Goal: Information Seeking & Learning: Find contact information

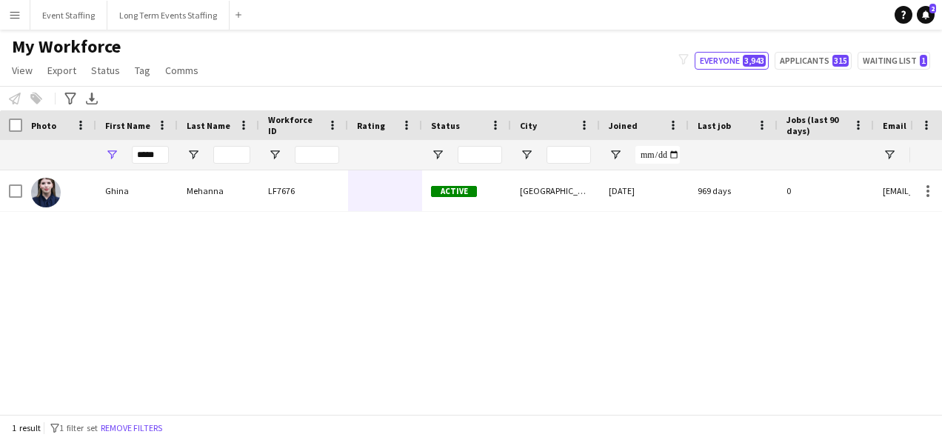
click at [327, 198] on div "LF7676" at bounding box center [303, 190] width 89 height 41
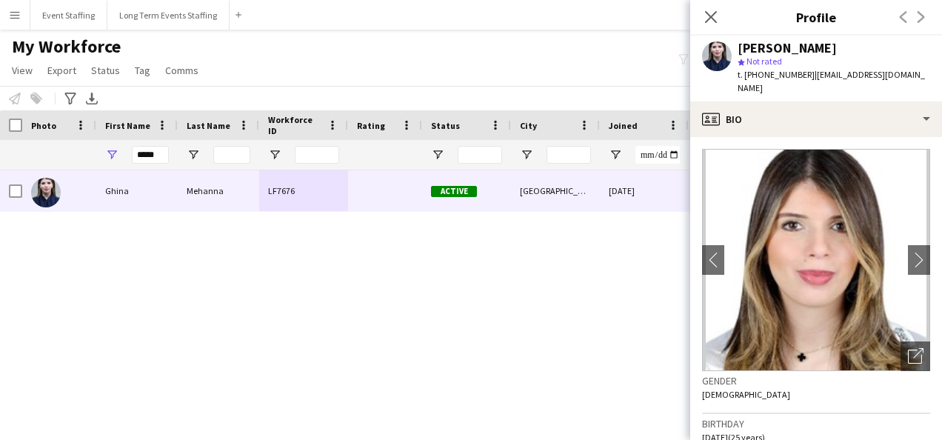
click at [773, 74] on span "t. [PHONE_NUMBER]" at bounding box center [775, 74] width 77 height 11
copy span "97466556977"
click at [708, 13] on icon at bounding box center [710, 17] width 14 height 14
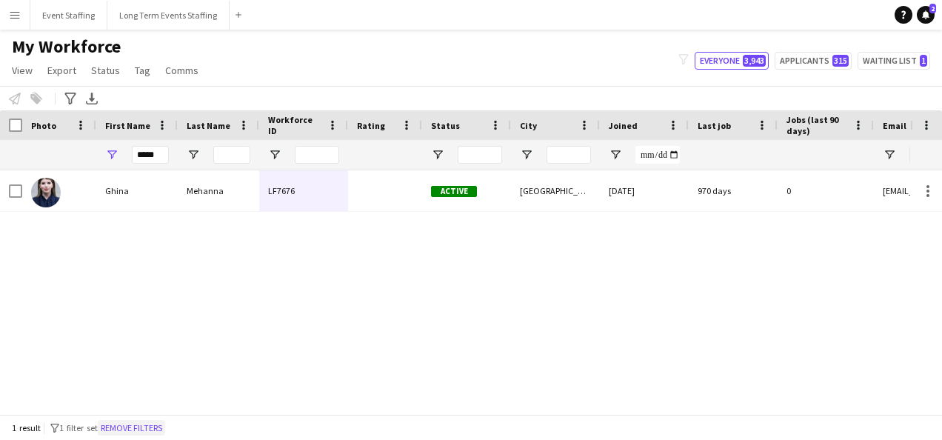
click at [145, 432] on button "Remove filters" at bounding box center [131, 428] width 67 height 16
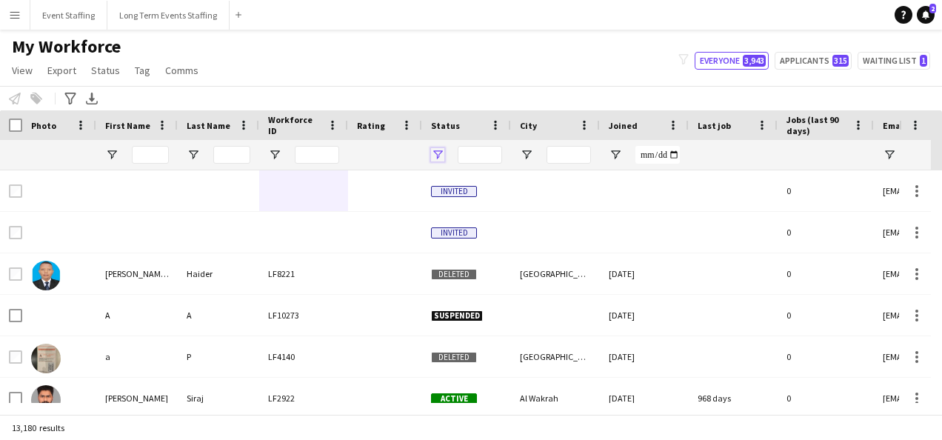
click at [434, 153] on span "Open Filter Menu" at bounding box center [437, 154] width 13 height 13
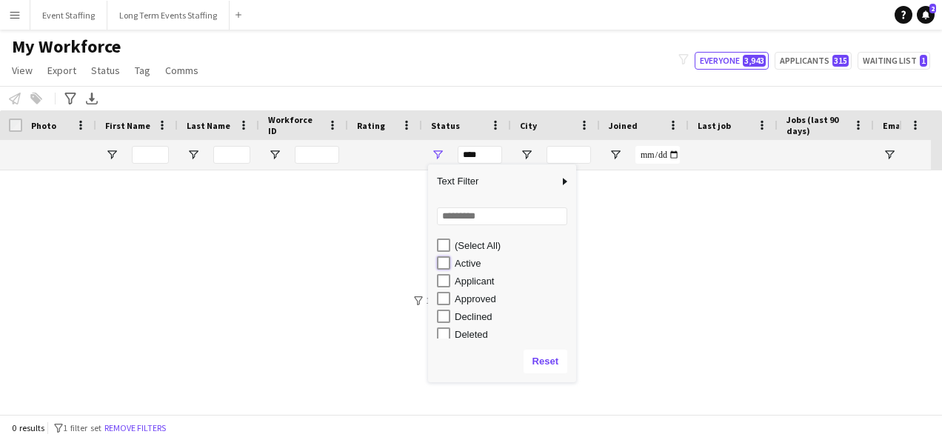
type input "**********"
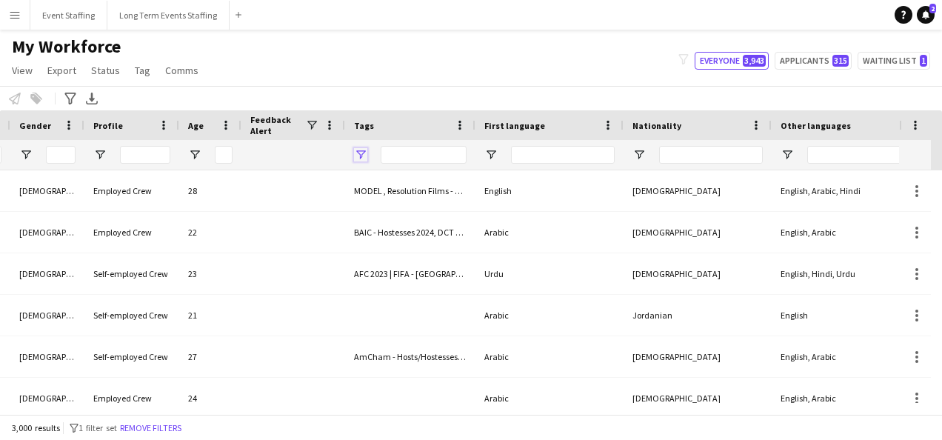
click at [359, 153] on span "Open Filter Menu" at bounding box center [360, 154] width 13 height 13
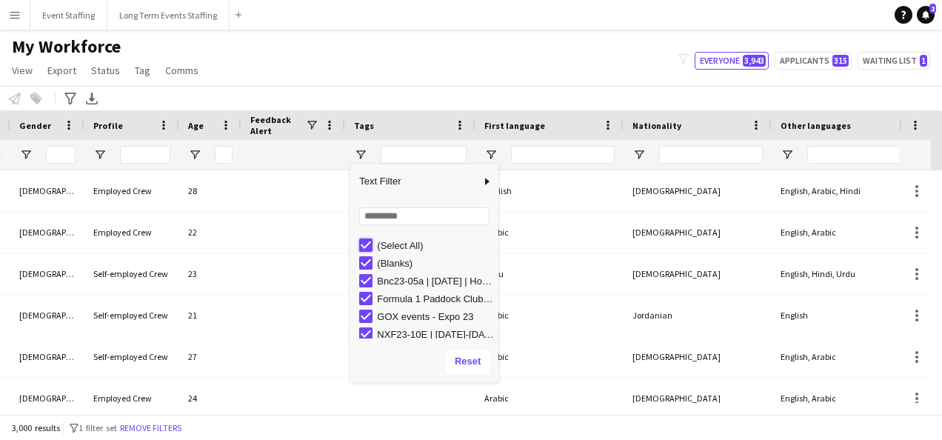
type input "***"
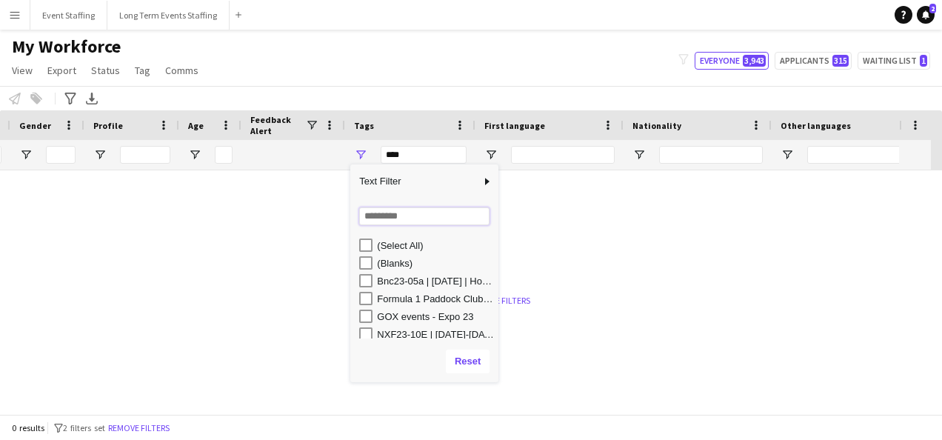
click at [387, 222] on input "Search filter values" at bounding box center [424, 216] width 130 height 18
type input "****"
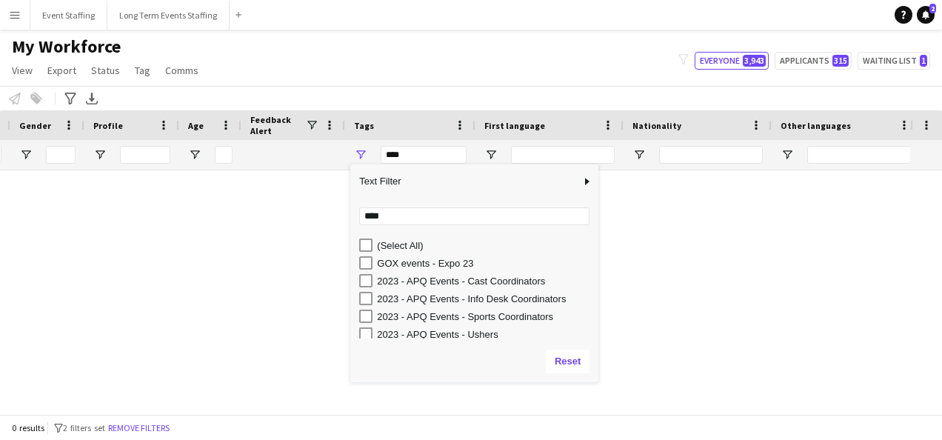
drag, startPoint x: 496, startPoint y: 207, endPoint x: 598, endPoint y: 215, distance: 102.4
click at [598, 215] on div "Column Filter" at bounding box center [597, 273] width 4 height 210
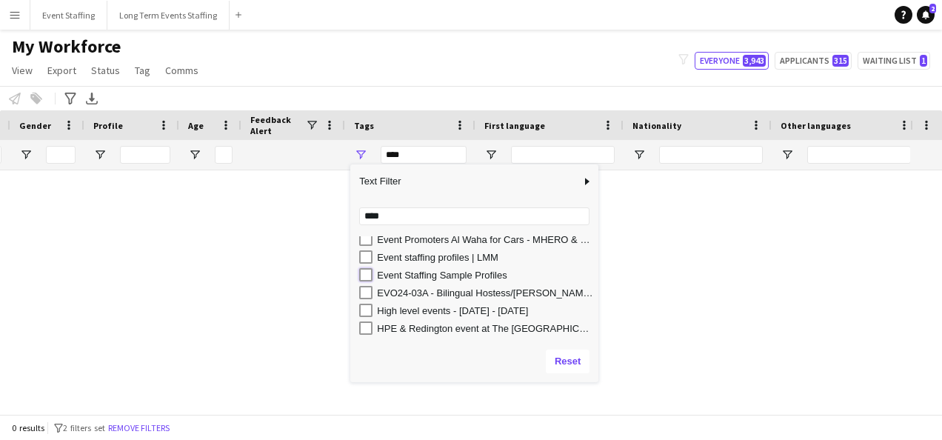
type input "**********"
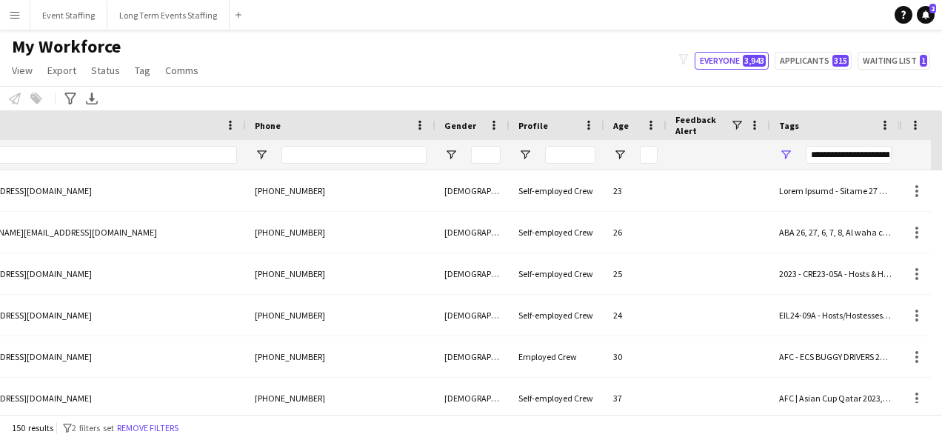
click at [458, 151] on div at bounding box center [472, 155] width 74 height 30
click at [453, 153] on span "Open Filter Menu" at bounding box center [450, 154] width 13 height 13
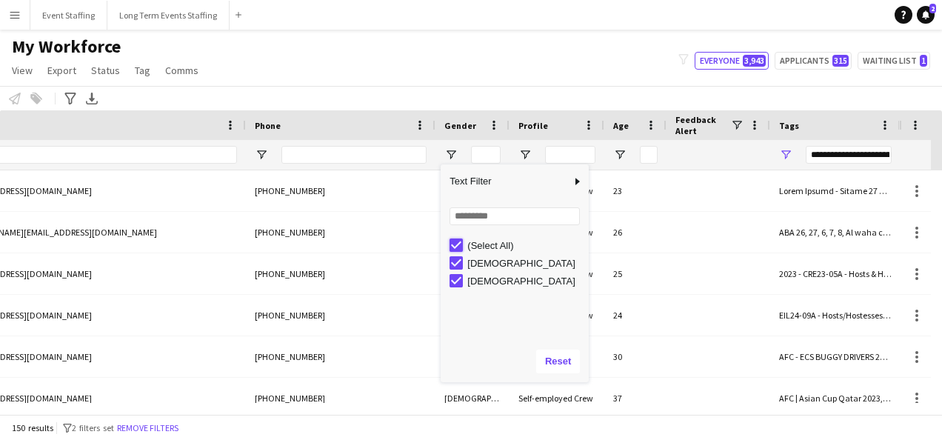
type input "***"
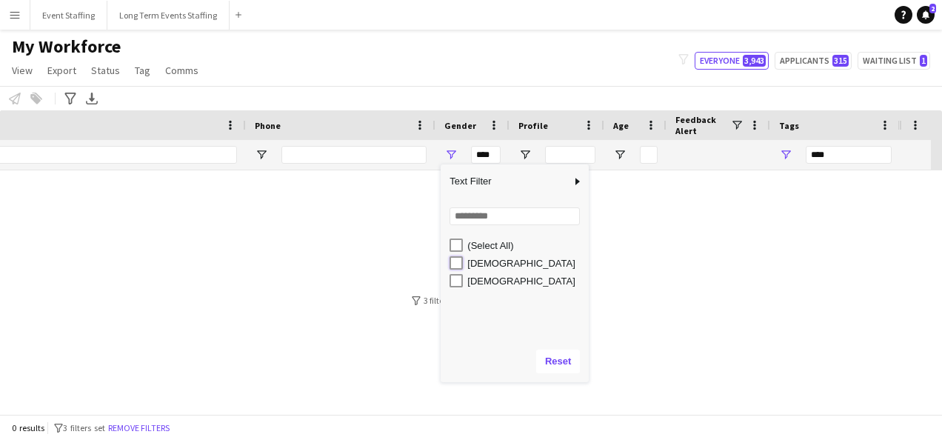
type input "**********"
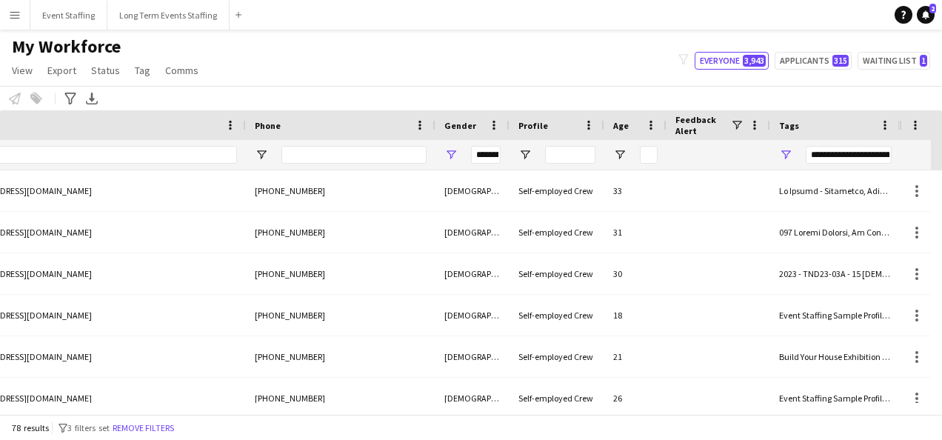
click at [387, 74] on div "My Workforce View Views Default view New view Update view Delete view Edit name…" at bounding box center [471, 61] width 942 height 50
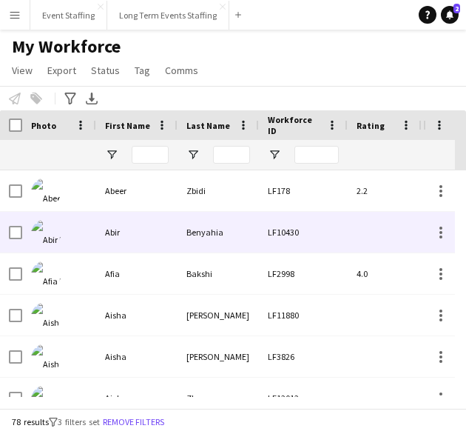
click at [136, 227] on div "Abir" at bounding box center [136, 232] width 81 height 41
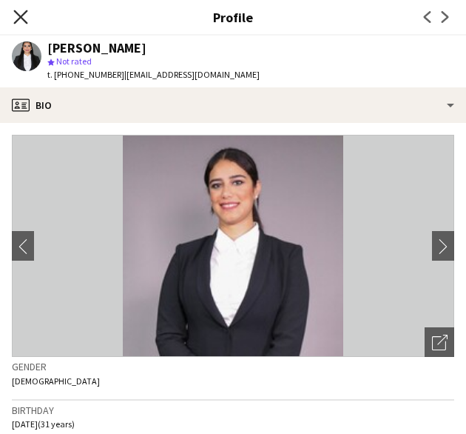
click at [21, 11] on icon "Close pop-in" at bounding box center [20, 17] width 14 height 14
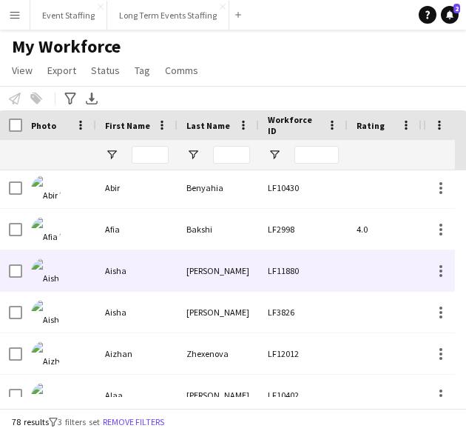
click at [216, 277] on div "[PERSON_NAME]" at bounding box center [218, 270] width 81 height 41
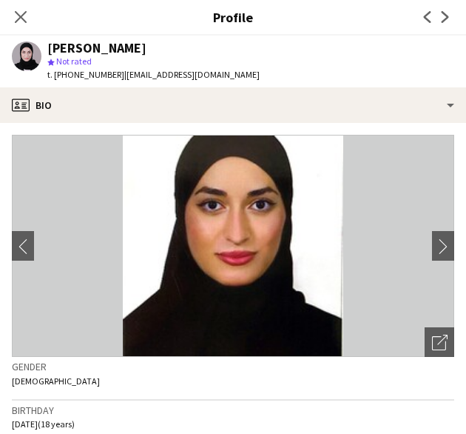
click at [65, 45] on div "[PERSON_NAME]" at bounding box center [96, 47] width 99 height 13
copy div "[PERSON_NAME]"
click at [24, 21] on icon at bounding box center [20, 17] width 14 height 14
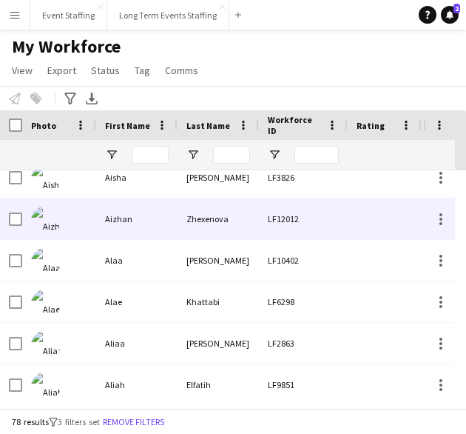
click at [119, 224] on div "Aizhan" at bounding box center [136, 218] width 81 height 41
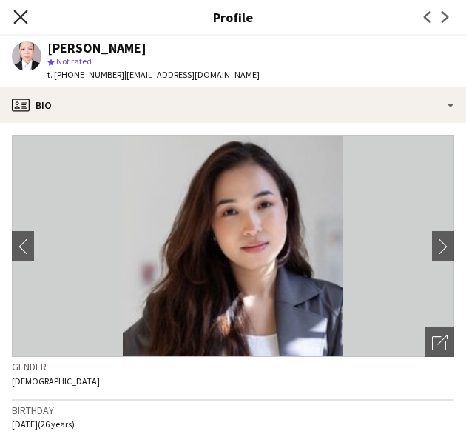
click at [20, 14] on icon "Close pop-in" at bounding box center [20, 17] width 14 height 14
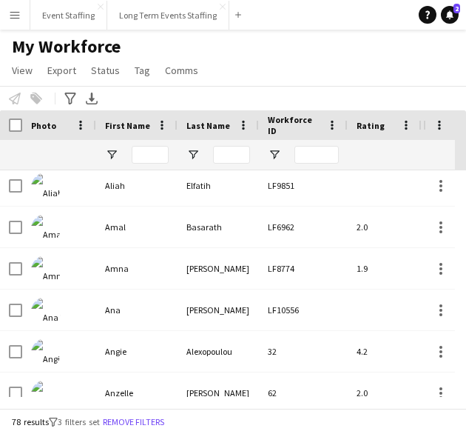
scroll to position [383, 0]
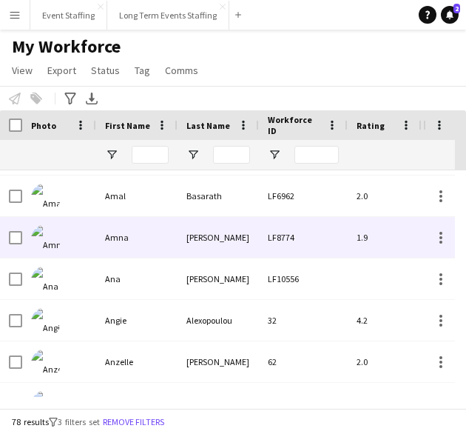
click at [139, 224] on div "Amna" at bounding box center [136, 237] width 81 height 41
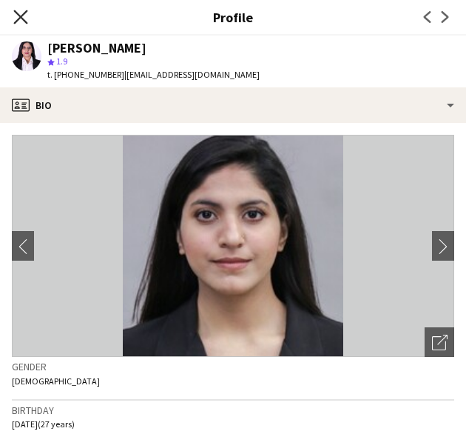
click at [21, 16] on icon "Close pop-in" at bounding box center [20, 17] width 14 height 14
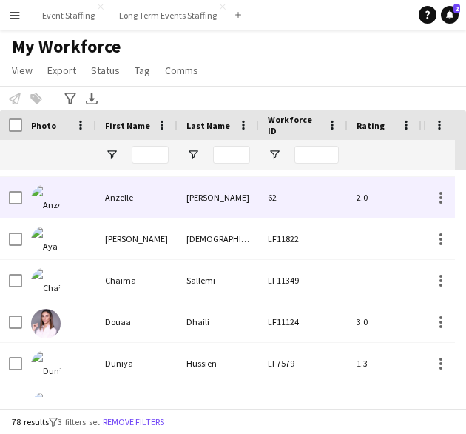
click at [147, 211] on div "Anzelle" at bounding box center [136, 197] width 81 height 41
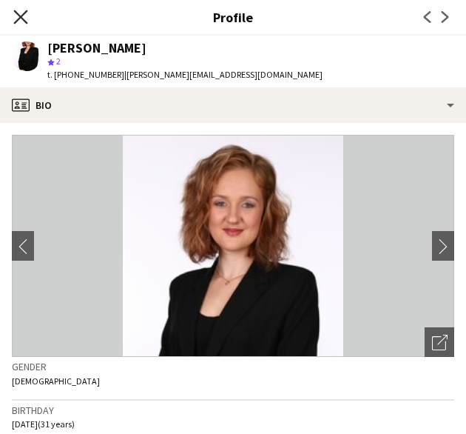
click at [24, 17] on icon "Close pop-in" at bounding box center [20, 17] width 14 height 14
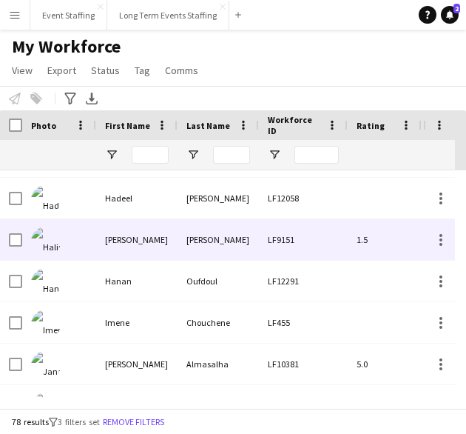
click at [130, 241] on div "[PERSON_NAME]" at bounding box center [136, 239] width 81 height 41
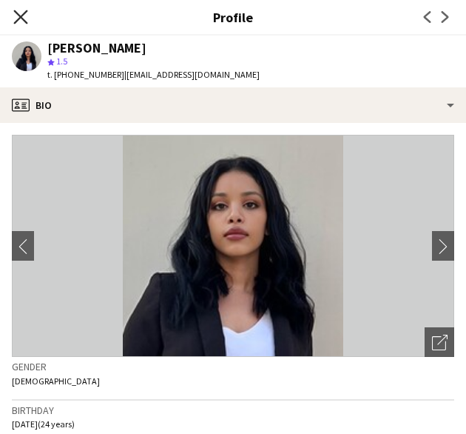
click at [21, 16] on icon at bounding box center [20, 17] width 14 height 14
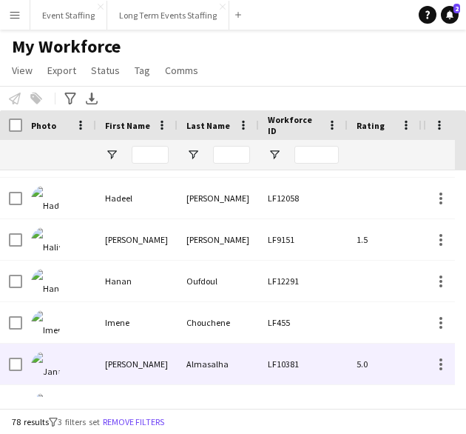
click at [190, 361] on div "Almasalha" at bounding box center [218, 364] width 81 height 41
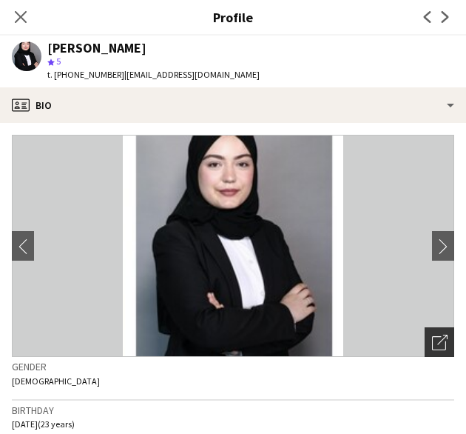
click at [435, 339] on icon "Open photos pop-in" at bounding box center [440, 343] width 16 height 16
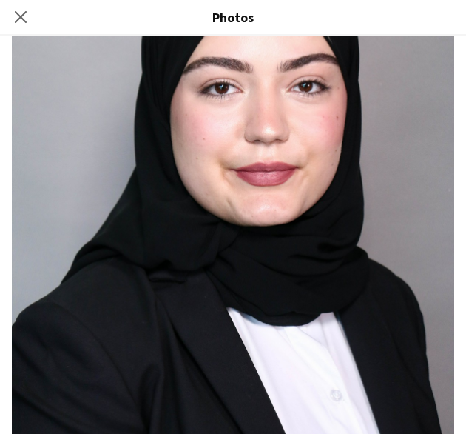
scroll to position [0, 0]
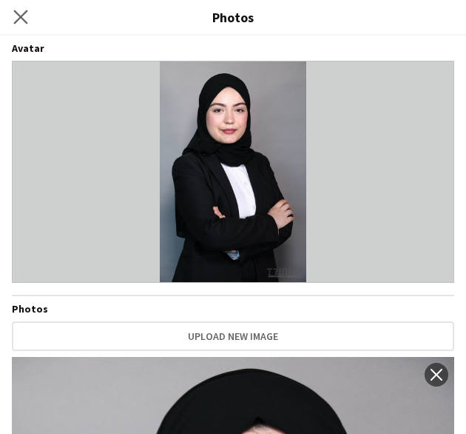
click at [22, 10] on app-icon "Close pop-in" at bounding box center [20, 17] width 21 height 21
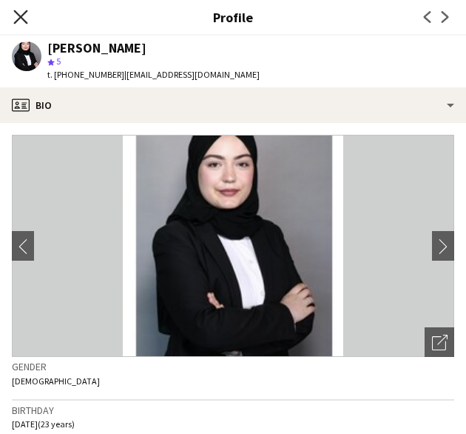
click at [21, 14] on icon "Close pop-in" at bounding box center [20, 17] width 14 height 14
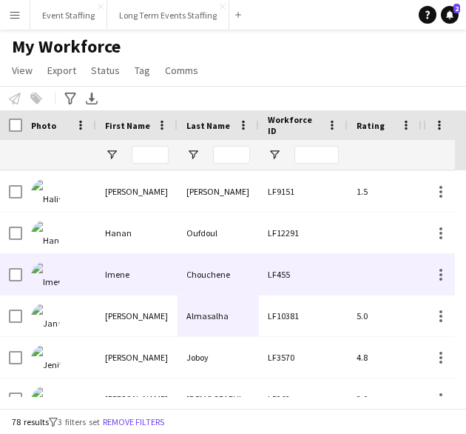
scroll to position [1088, 0]
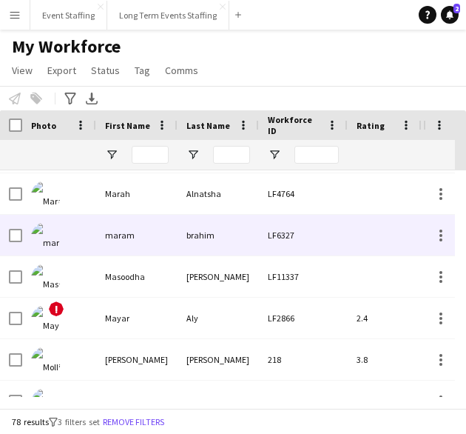
click at [201, 236] on div "brahim" at bounding box center [218, 235] width 81 height 41
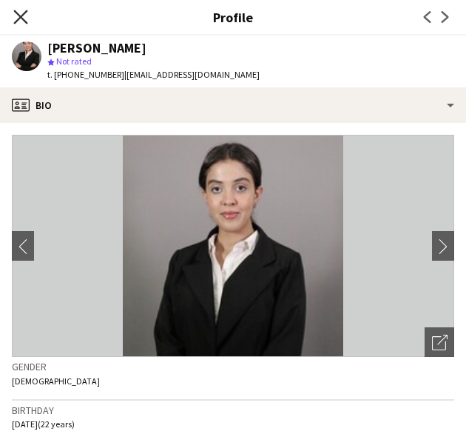
click at [16, 16] on icon "Close pop-in" at bounding box center [20, 17] width 14 height 14
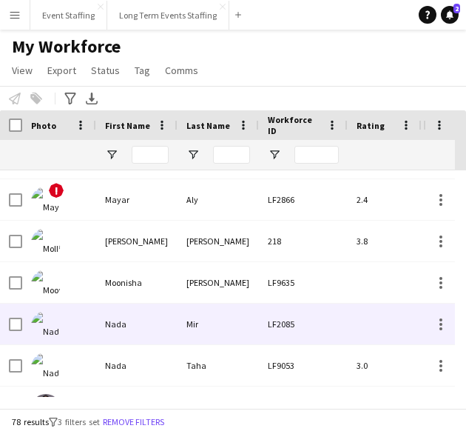
click at [150, 332] on div "Nada" at bounding box center [136, 324] width 81 height 41
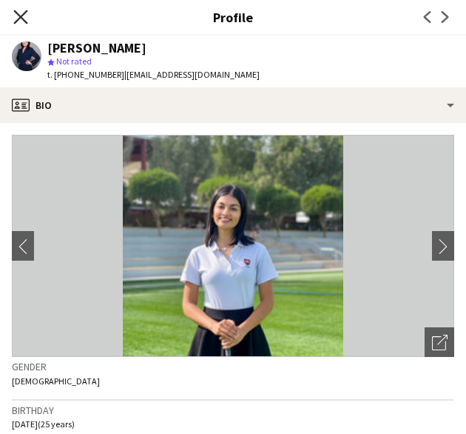
click at [26, 13] on icon "Close pop-in" at bounding box center [20, 17] width 14 height 14
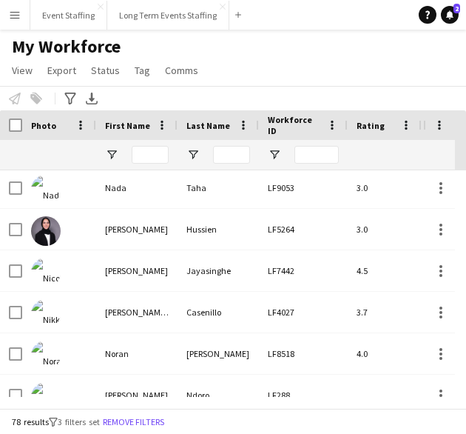
scroll to position [2052, 0]
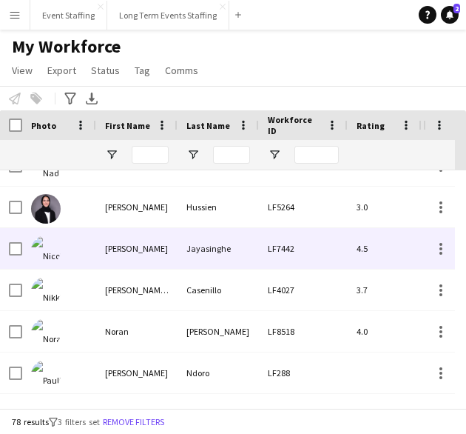
click at [121, 241] on div "[PERSON_NAME]" at bounding box center [136, 248] width 81 height 41
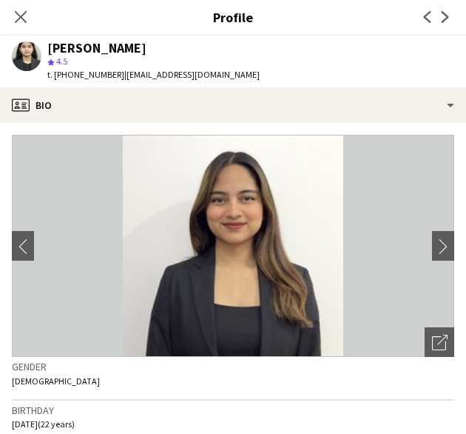
click at [88, 51] on div "[PERSON_NAME]" at bounding box center [96, 47] width 99 height 13
copy div "[PERSON_NAME]"
click at [20, 20] on icon "Close pop-in" at bounding box center [20, 17] width 14 height 14
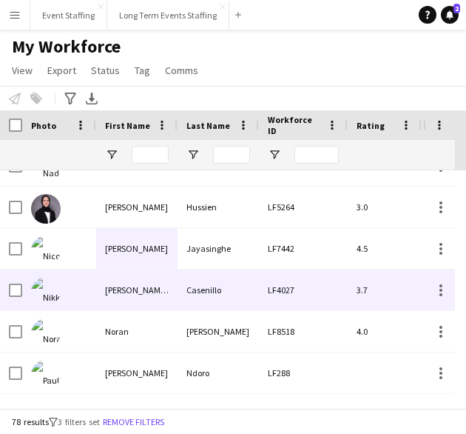
click at [198, 293] on div "Casenillo" at bounding box center [218, 290] width 81 height 41
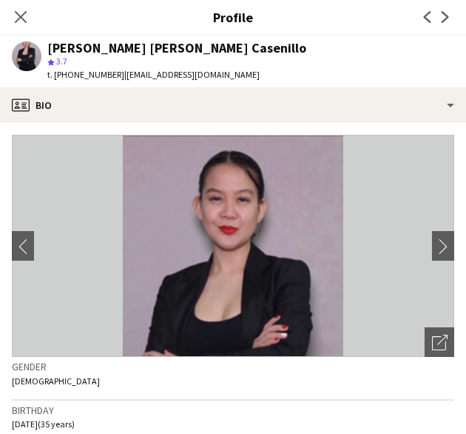
click at [101, 51] on div "[PERSON_NAME] [PERSON_NAME] Casenillo" at bounding box center [176, 47] width 259 height 13
click at [94, 48] on div "[PERSON_NAME] [PERSON_NAME] Casenillo" at bounding box center [176, 47] width 259 height 13
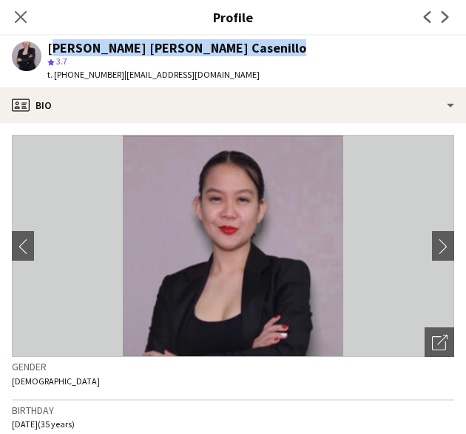
click at [94, 48] on div "[PERSON_NAME] [PERSON_NAME] Casenillo" at bounding box center [176, 47] width 259 height 13
copy div "[PERSON_NAME] [PERSON_NAME] Casenillo"
click at [24, 19] on icon at bounding box center [20, 17] width 14 height 14
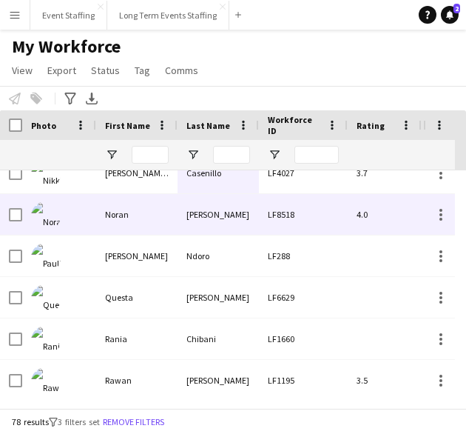
scroll to position [2179, 0]
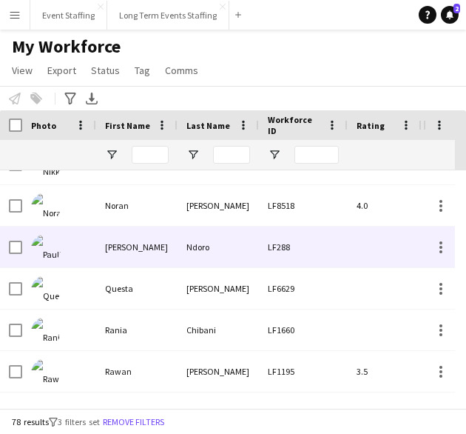
click at [131, 230] on div "[PERSON_NAME]" at bounding box center [136, 247] width 81 height 41
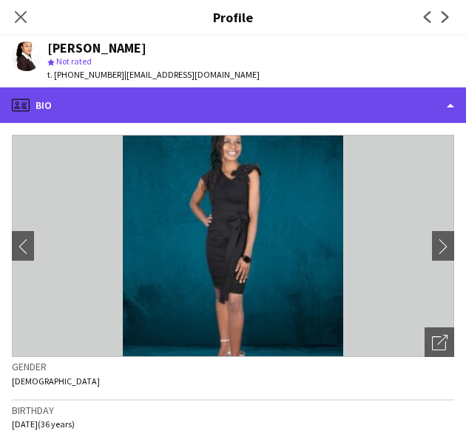
click at [193, 93] on div "profile Bio" at bounding box center [233, 105] width 466 height 36
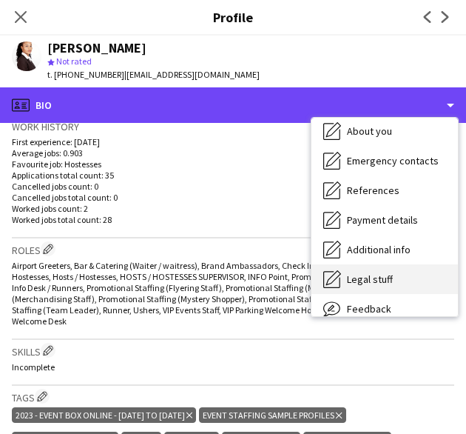
scroll to position [139, 0]
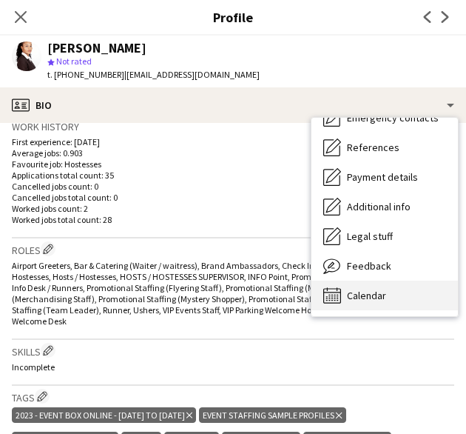
click at [415, 287] on div "Calendar Calendar" at bounding box center [385, 296] width 147 height 30
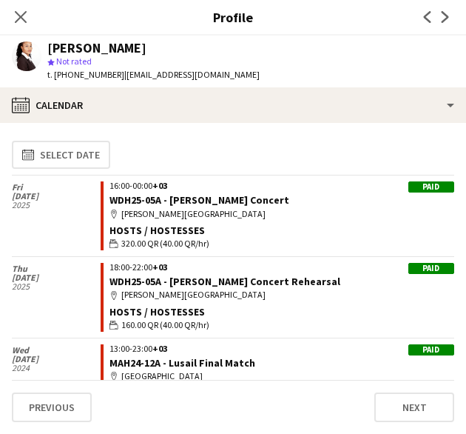
click at [114, 48] on div "[PERSON_NAME]" at bounding box center [96, 47] width 99 height 13
click at [115, 48] on div "[PERSON_NAME]" at bounding box center [96, 47] width 99 height 13
copy div "[PERSON_NAME]"
click at [119, 54] on div "[PERSON_NAME]" at bounding box center [96, 47] width 99 height 13
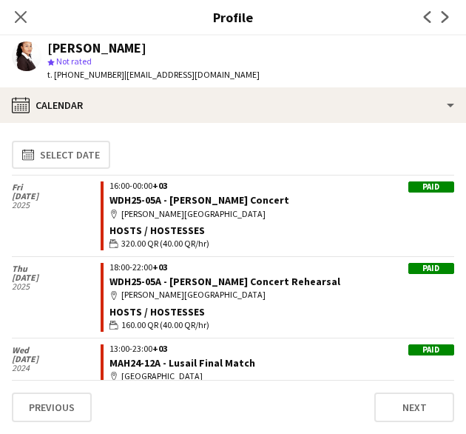
click at [103, 47] on div "[PERSON_NAME]" at bounding box center [96, 47] width 99 height 13
copy div "[PERSON_NAME]"
click at [24, 21] on icon at bounding box center [21, 17] width 12 height 12
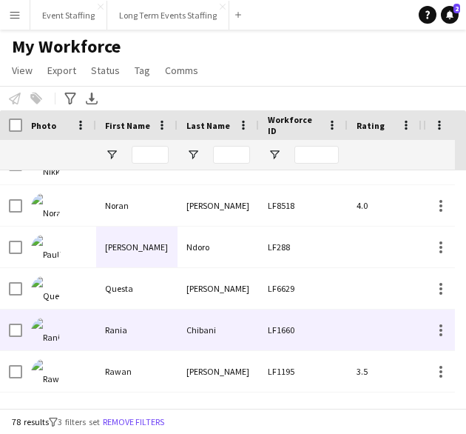
scroll to position [2257, 0]
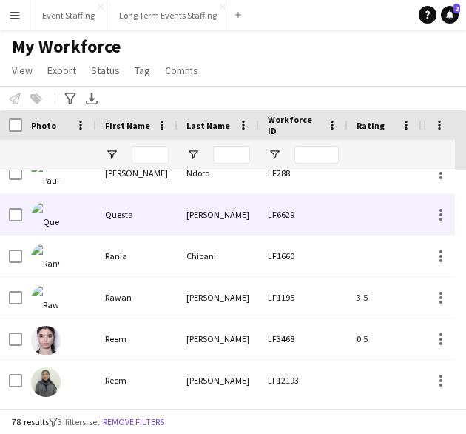
click at [172, 205] on div "Questa" at bounding box center [136, 214] width 81 height 41
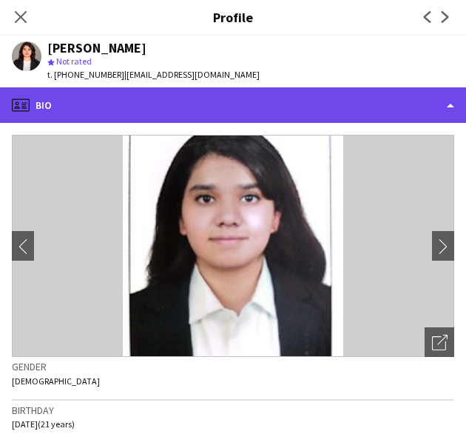
click at [200, 93] on div "profile Bio" at bounding box center [233, 105] width 466 height 36
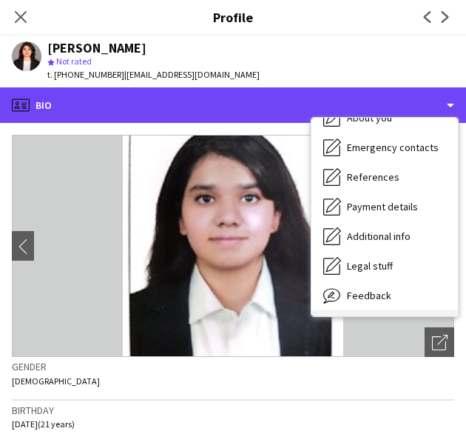
scroll to position [139, 0]
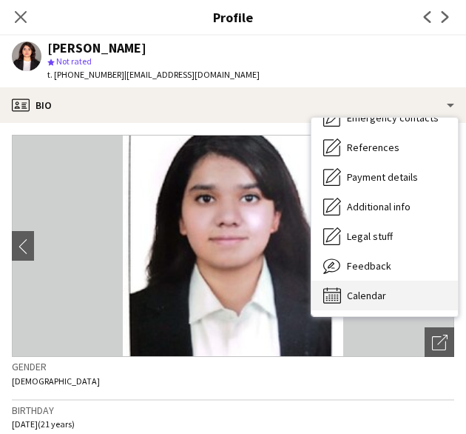
click at [400, 295] on div "Calendar Calendar" at bounding box center [385, 296] width 147 height 30
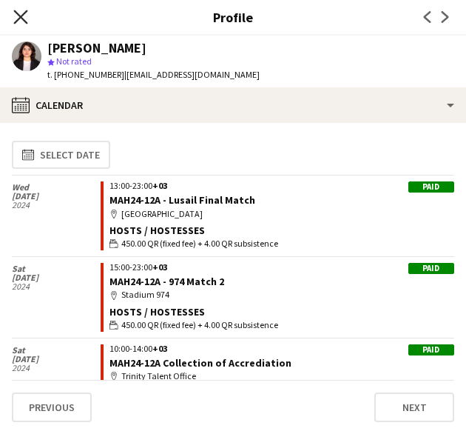
click at [22, 13] on icon "Close pop-in" at bounding box center [20, 17] width 14 height 14
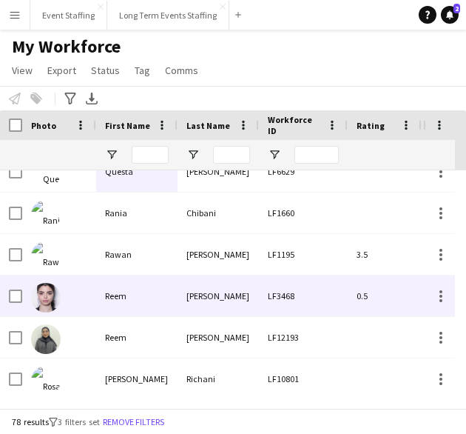
scroll to position [2331, 0]
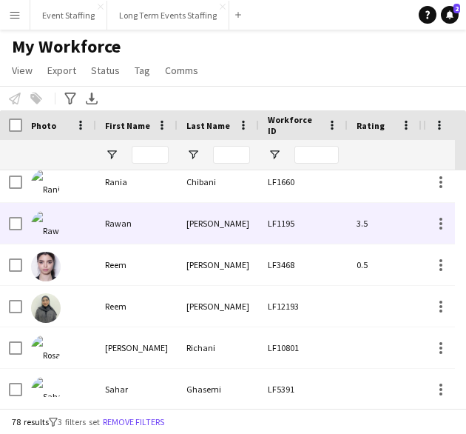
click at [180, 232] on div "[PERSON_NAME]" at bounding box center [218, 223] width 81 height 41
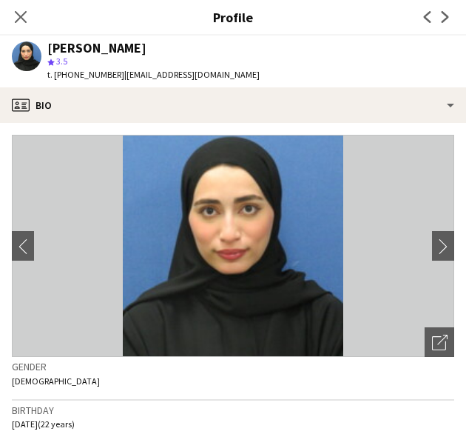
click at [107, 48] on div "[PERSON_NAME]" at bounding box center [96, 47] width 99 height 13
copy div "[PERSON_NAME]"
click at [24, 16] on icon "Close pop-in" at bounding box center [21, 17] width 12 height 12
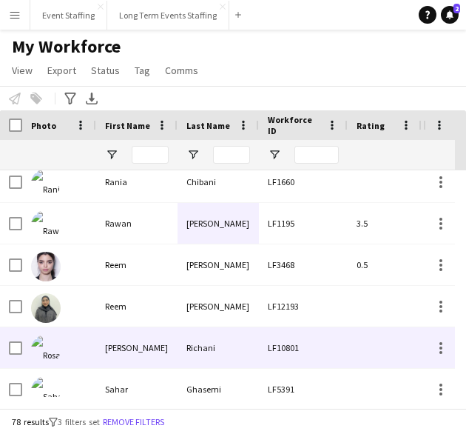
scroll to position [2405, 0]
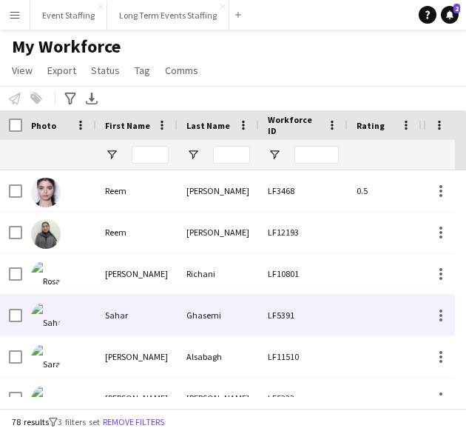
click at [213, 304] on div "Ghasemi" at bounding box center [218, 315] width 81 height 41
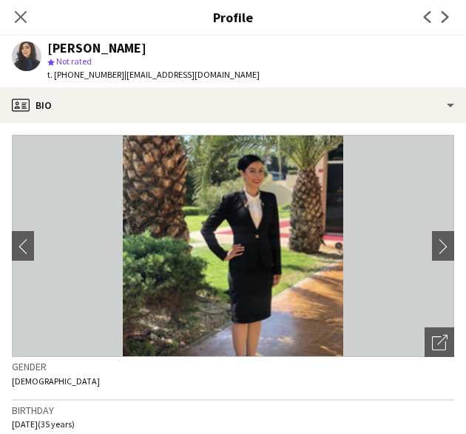
click at [84, 50] on div "[PERSON_NAME]" at bounding box center [96, 47] width 99 height 13
copy div "[PERSON_NAME]"
click at [19, 23] on icon "Close pop-in" at bounding box center [20, 17] width 14 height 14
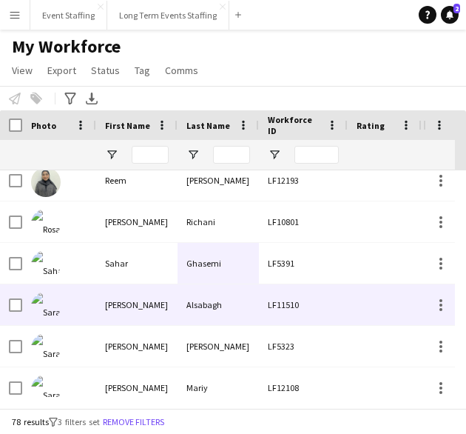
scroll to position [2479, 0]
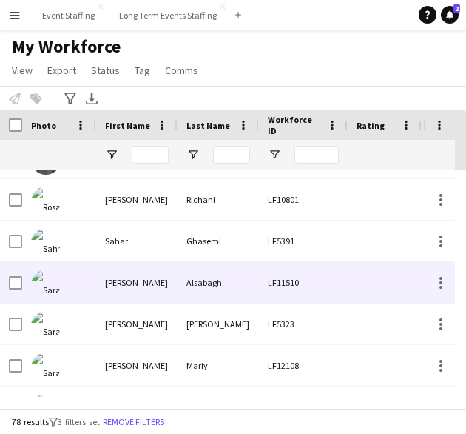
click at [250, 290] on div "Alsabagh" at bounding box center [218, 282] width 81 height 41
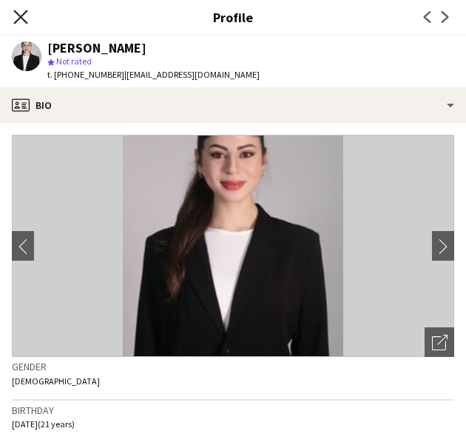
click at [18, 16] on icon "Close pop-in" at bounding box center [20, 17] width 14 height 14
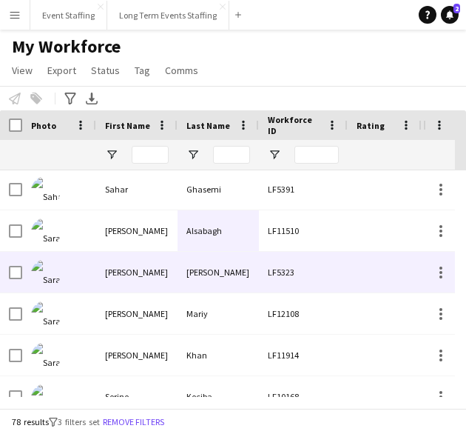
scroll to position [2553, 0]
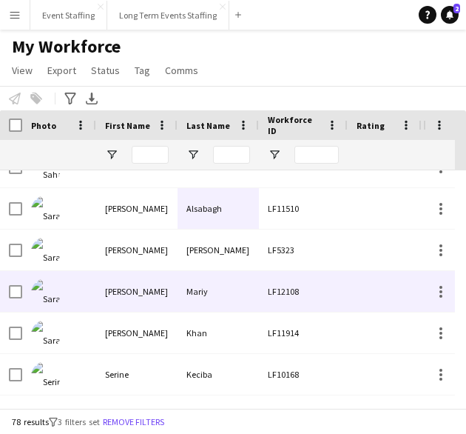
click at [255, 290] on div "Mariy" at bounding box center [218, 291] width 81 height 41
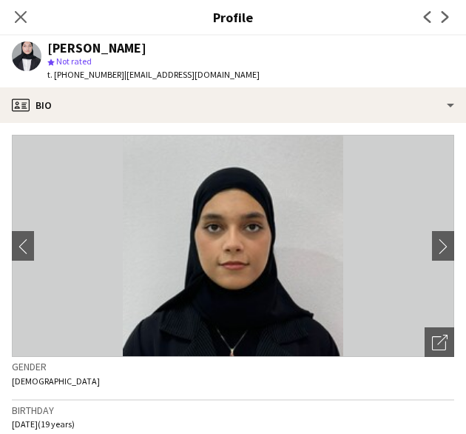
click at [94, 44] on div "[PERSON_NAME]" at bounding box center [96, 47] width 99 height 13
copy div "[PERSON_NAME]"
drag, startPoint x: 25, startPoint y: 19, endPoint x: 174, endPoint y: 159, distance: 204.3
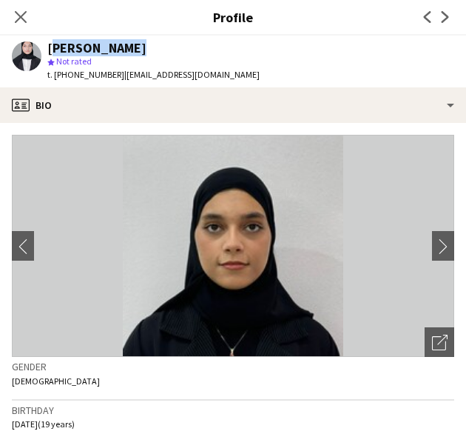
click at [25, 19] on icon "Close pop-in" at bounding box center [21, 17] width 12 height 12
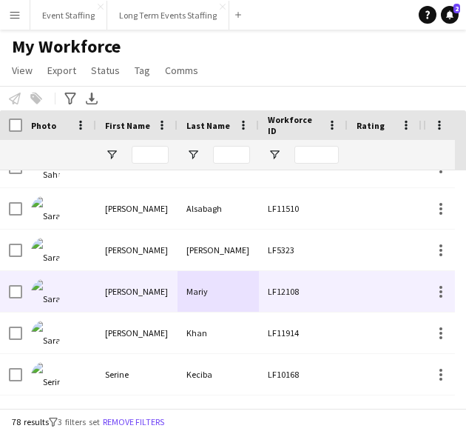
scroll to position [2627, 0]
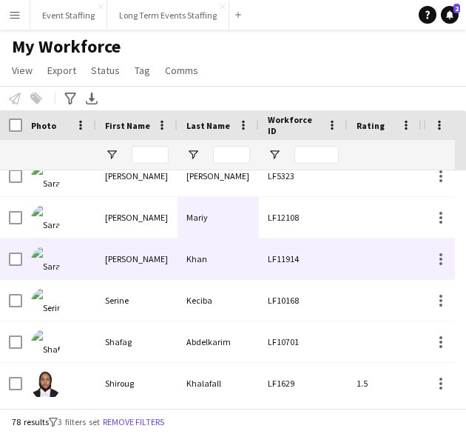
click at [230, 258] on div "Khan" at bounding box center [218, 258] width 81 height 41
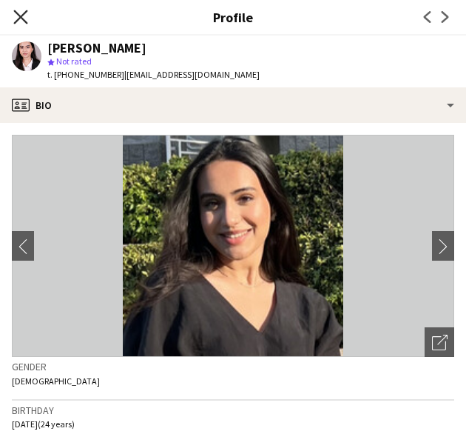
click at [24, 16] on icon at bounding box center [20, 17] width 14 height 14
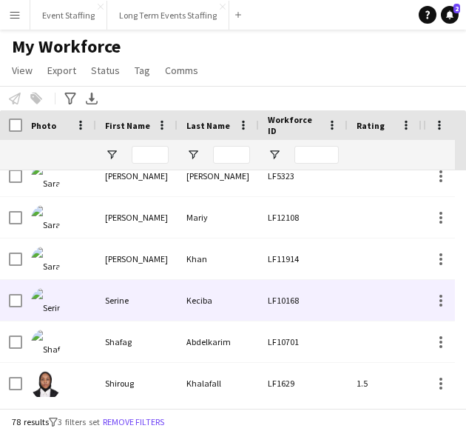
click at [282, 297] on div "LF10168" at bounding box center [303, 300] width 89 height 41
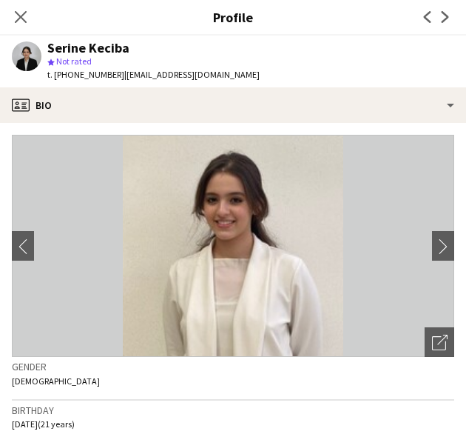
click at [97, 51] on div "Serine Keciba" at bounding box center [88, 47] width 82 height 13
copy div "Serine Keciba"
click at [25, 13] on icon at bounding box center [20, 17] width 14 height 14
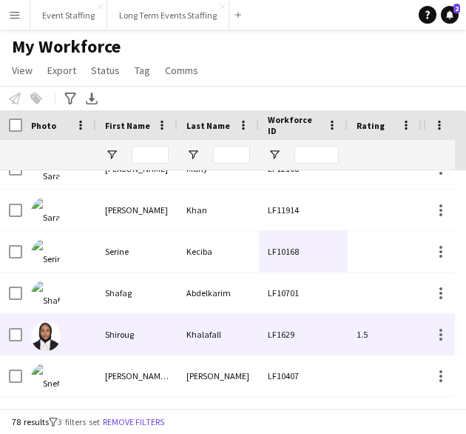
scroll to position [2701, 0]
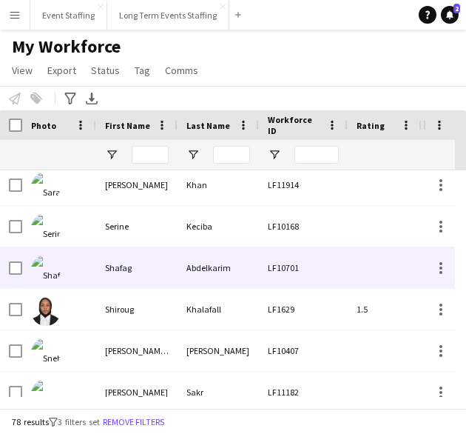
click at [216, 266] on div "Abdelkarim" at bounding box center [218, 267] width 81 height 41
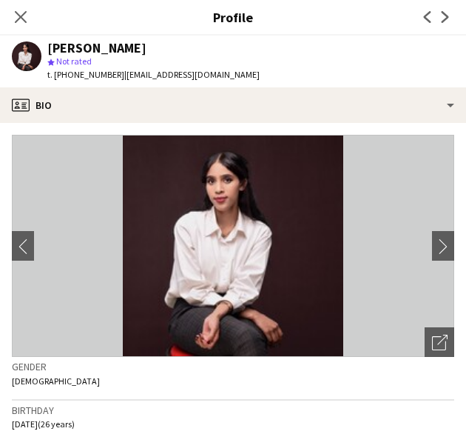
click at [123, 48] on div "[PERSON_NAME]" at bounding box center [96, 47] width 99 height 13
click at [25, 14] on icon at bounding box center [20, 17] width 14 height 14
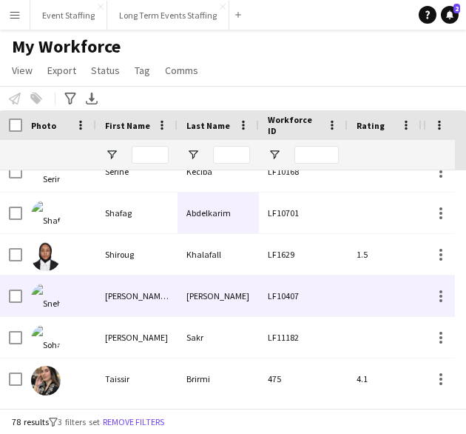
scroll to position [2775, 0]
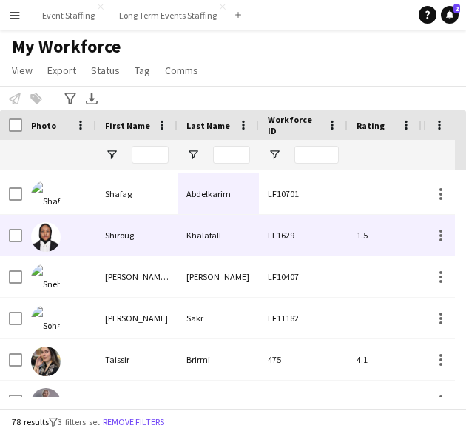
click at [224, 238] on div "Khalafall" at bounding box center [218, 235] width 81 height 41
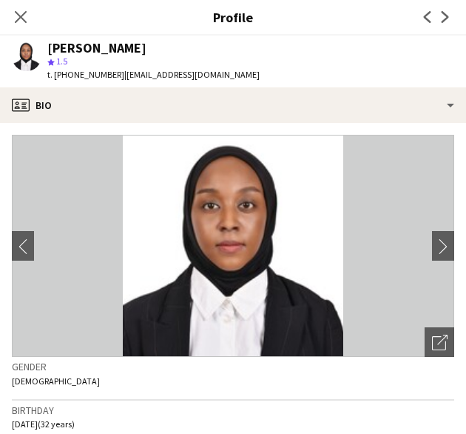
click at [118, 50] on div "[PERSON_NAME]" at bounding box center [96, 47] width 99 height 13
drag, startPoint x: 16, startPoint y: 26, endPoint x: 97, endPoint y: 117, distance: 121.7
click at [16, 26] on app-icon "Close pop-in" at bounding box center [21, 17] width 18 height 18
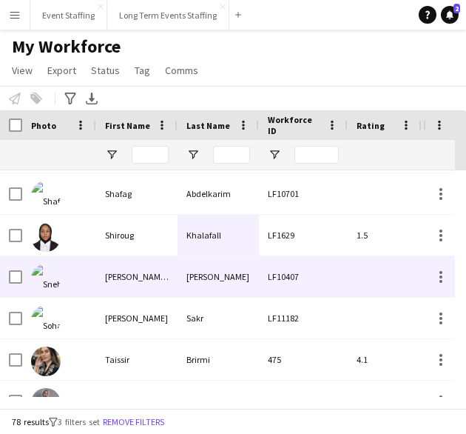
click at [182, 282] on div "[PERSON_NAME]" at bounding box center [218, 276] width 81 height 41
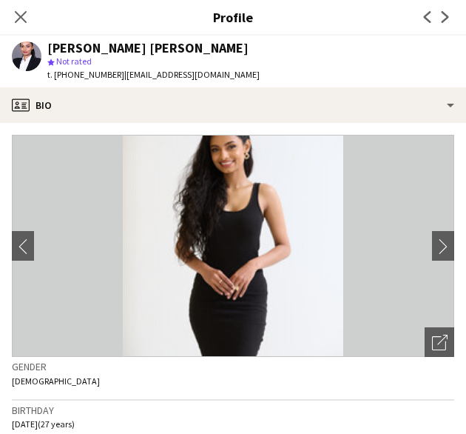
click at [91, 41] on div "[PERSON_NAME] [PERSON_NAME]" at bounding box center [147, 47] width 201 height 13
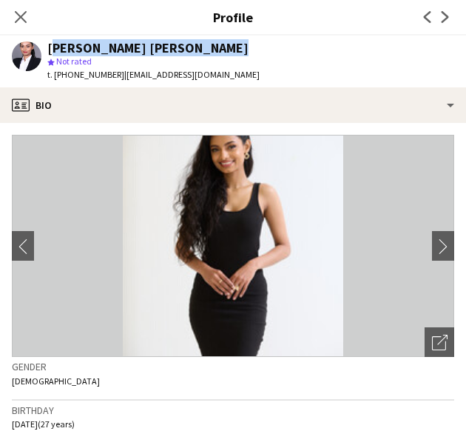
click at [91, 41] on div "[PERSON_NAME] [PERSON_NAME]" at bounding box center [147, 47] width 201 height 13
click at [21, 19] on icon at bounding box center [20, 17] width 14 height 14
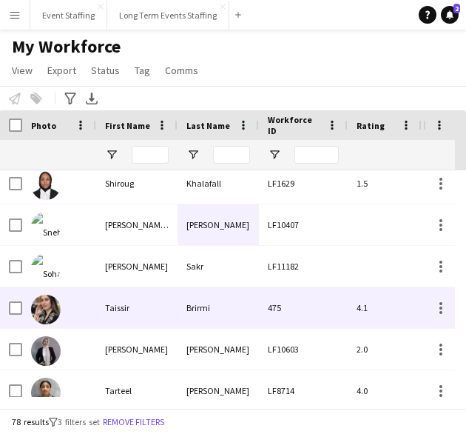
scroll to position [2849, 0]
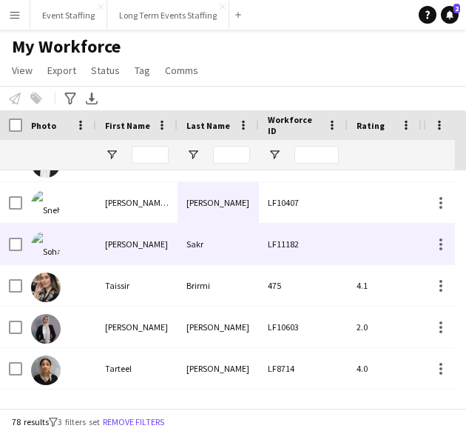
click at [227, 257] on div "Sakr" at bounding box center [218, 244] width 81 height 41
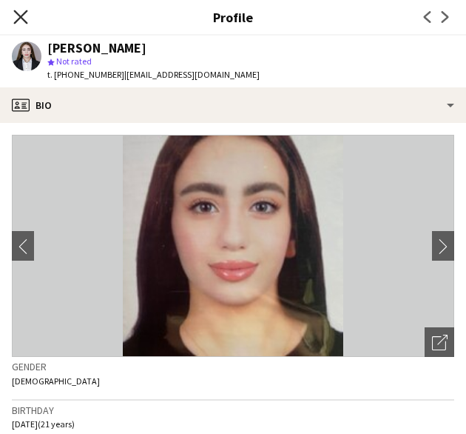
click at [16, 19] on icon "Close pop-in" at bounding box center [20, 17] width 14 height 14
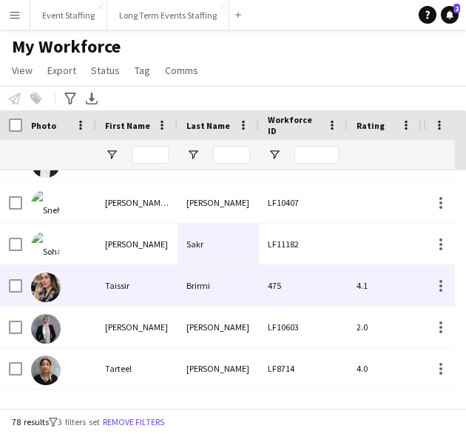
click at [150, 300] on div "Taissir" at bounding box center [136, 285] width 81 height 41
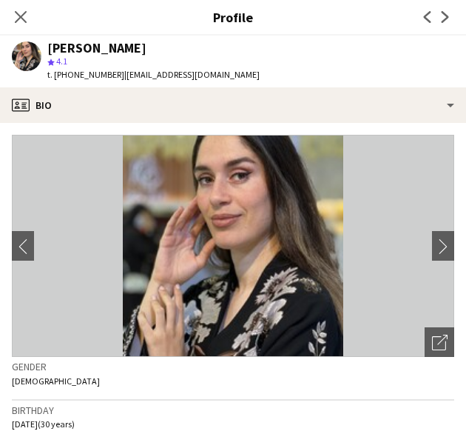
click at [87, 53] on div "[PERSON_NAME]" at bounding box center [96, 47] width 99 height 13
drag, startPoint x: 25, startPoint y: 16, endPoint x: 272, endPoint y: 210, distance: 314.3
click at [25, 16] on icon "Close pop-in" at bounding box center [21, 17] width 12 height 12
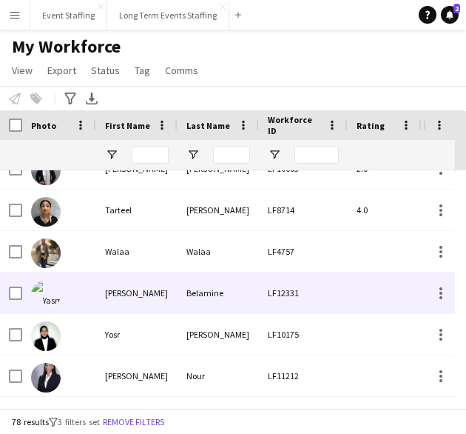
scroll to position [2956, 0]
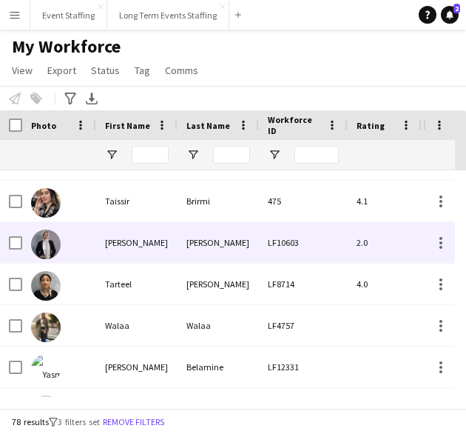
click at [150, 251] on div "[PERSON_NAME]" at bounding box center [136, 242] width 81 height 41
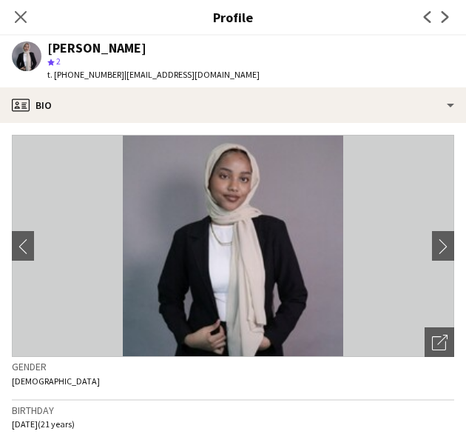
click at [86, 42] on div "[PERSON_NAME]" at bounding box center [96, 47] width 99 height 13
drag, startPoint x: 86, startPoint y: 42, endPoint x: 224, endPoint y: 57, distance: 138.5
click at [224, 57] on app-profile-header "[PERSON_NAME] star 2 t. [PHONE_NUMBER] | [EMAIL_ADDRESS][DOMAIN_NAME]" at bounding box center [233, 62] width 466 height 52
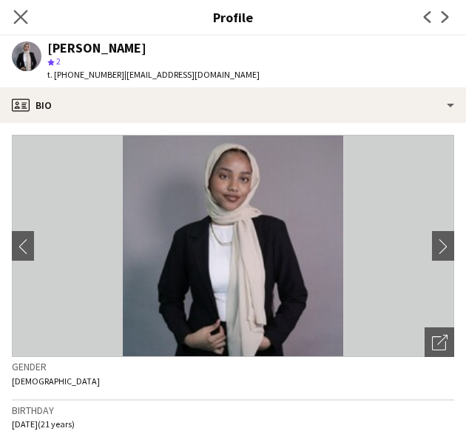
click at [25, 24] on app-icon "Close pop-in" at bounding box center [20, 17] width 21 height 21
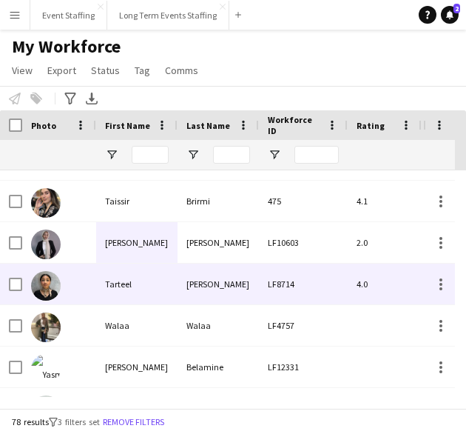
click at [166, 287] on div "Tarteel" at bounding box center [136, 284] width 81 height 41
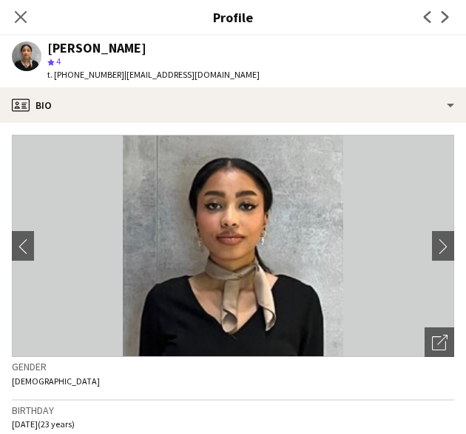
click at [101, 48] on div "[PERSON_NAME]" at bounding box center [96, 47] width 99 height 13
drag, startPoint x: 19, startPoint y: 14, endPoint x: 175, endPoint y: 187, distance: 232.8
click at [19, 14] on icon at bounding box center [21, 17] width 12 height 12
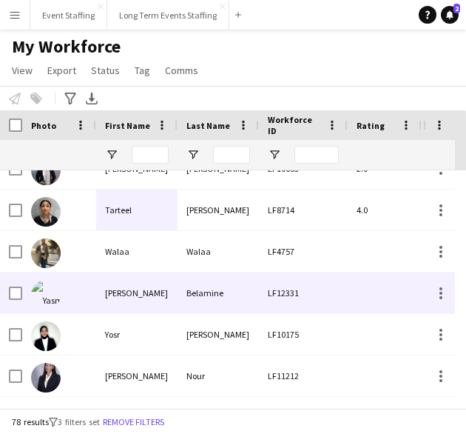
click at [190, 300] on div "Belamine" at bounding box center [218, 292] width 81 height 41
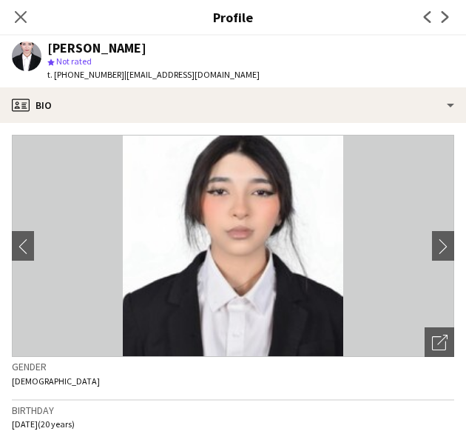
click at [94, 50] on div "[PERSON_NAME]" at bounding box center [96, 47] width 99 height 13
drag, startPoint x: 21, startPoint y: 18, endPoint x: 164, endPoint y: 195, distance: 227.9
click at [21, 18] on icon at bounding box center [21, 17] width 12 height 12
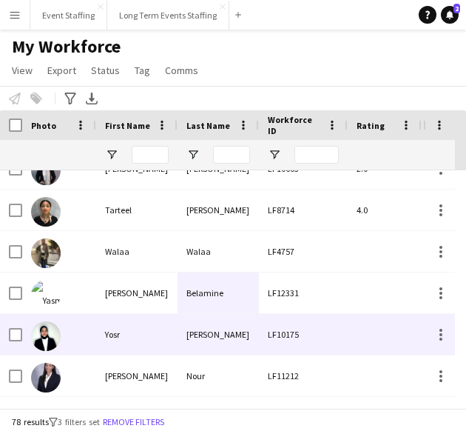
click at [162, 346] on div "Yosr" at bounding box center [136, 334] width 81 height 41
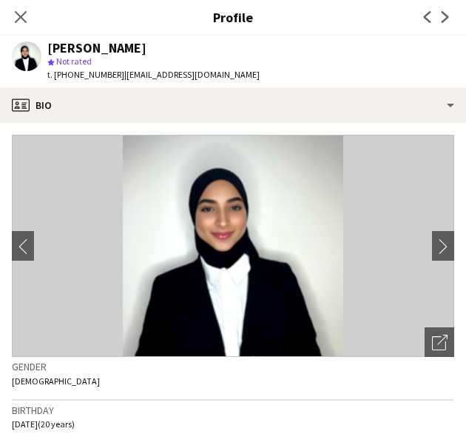
click at [90, 55] on div "star Not rated" at bounding box center [153, 61] width 213 height 13
click at [90, 49] on div "[PERSON_NAME]" at bounding box center [96, 47] width 99 height 13
click at [27, 8] on app-icon "Close pop-in" at bounding box center [20, 17] width 21 height 21
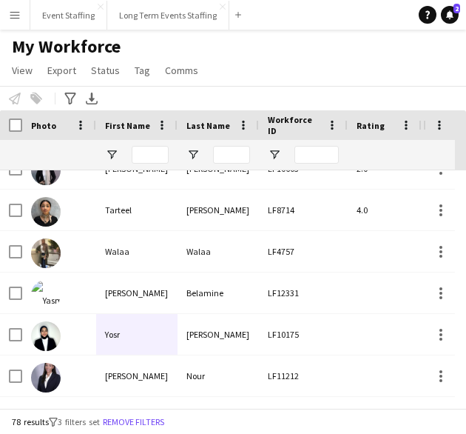
click at [128, 412] on div "78 results filter-1 3 filters set Remove filters" at bounding box center [233, 421] width 466 height 25
click at [133, 421] on button "Remove filters" at bounding box center [133, 422] width 67 height 16
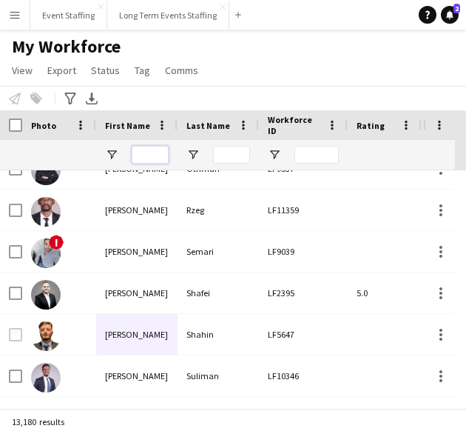
click at [153, 148] on input "First Name Filter Input" at bounding box center [150, 155] width 37 height 18
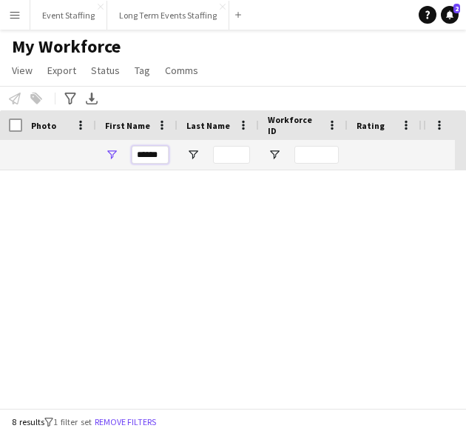
scroll to position [105, 0]
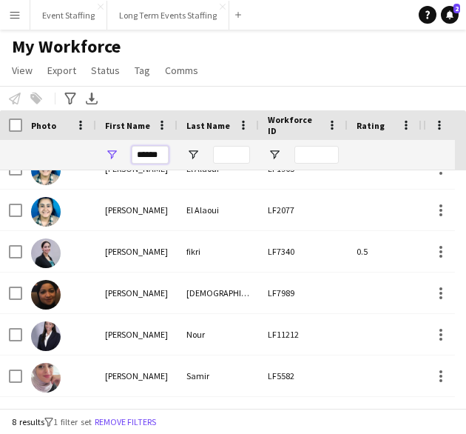
type input "******"
click at [263, 72] on div "My Workforce View Views Default view New view Update view Delete view Edit name…" at bounding box center [233, 61] width 466 height 50
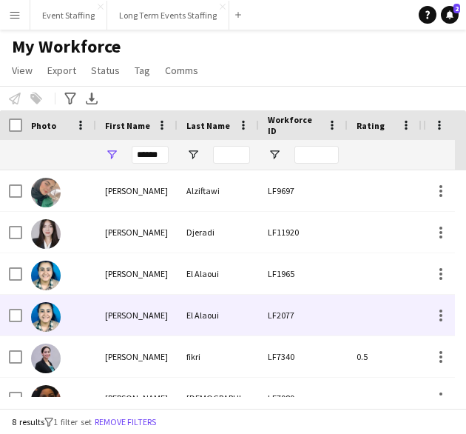
scroll to position [0, 0]
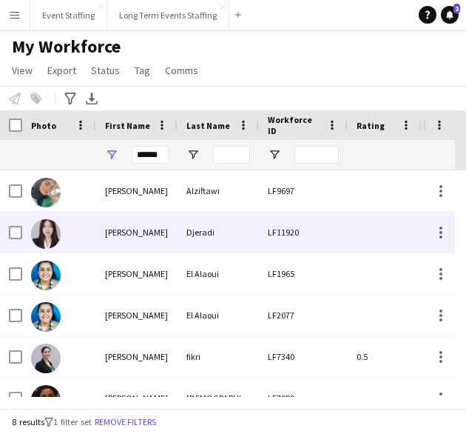
click at [163, 244] on div "[PERSON_NAME]" at bounding box center [136, 232] width 81 height 41
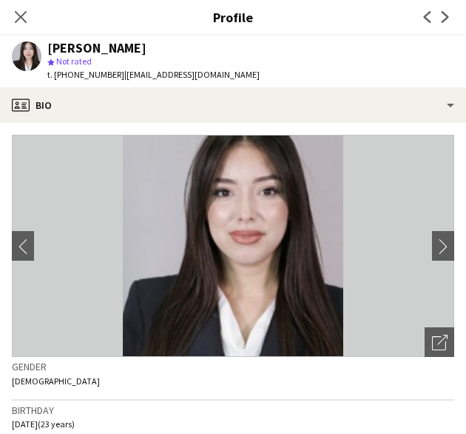
click at [110, 43] on div "[PERSON_NAME]" at bounding box center [96, 47] width 99 height 13
drag, startPoint x: 15, startPoint y: 10, endPoint x: 44, endPoint y: 87, distance: 82.5
click at [15, 10] on app-icon "Close pop-in" at bounding box center [21, 17] width 18 height 18
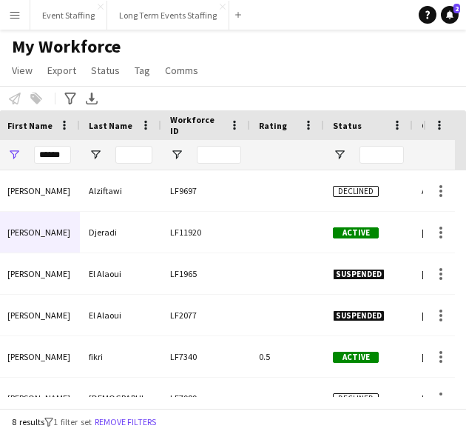
scroll to position [0, 141]
